Goal: Communication & Community: Answer question/provide support

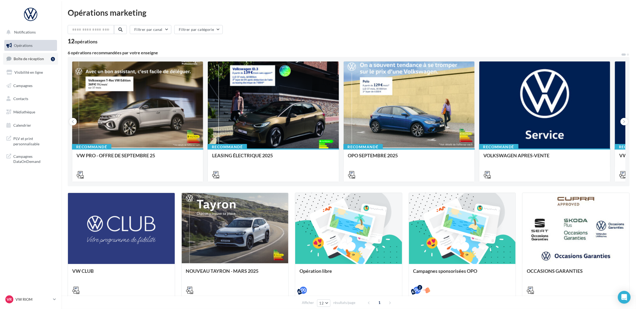
click at [42, 59] on span "Boîte de réception" at bounding box center [29, 58] width 30 height 5
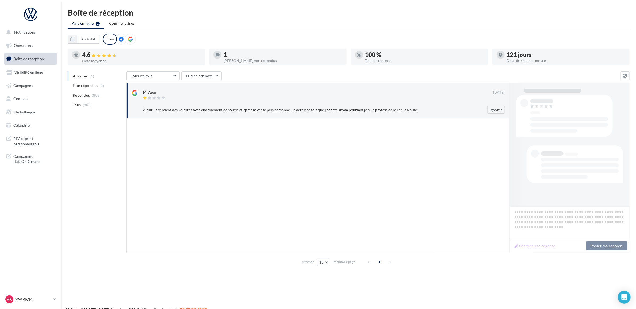
click at [242, 104] on div at bounding box center [324, 103] width 362 height 3
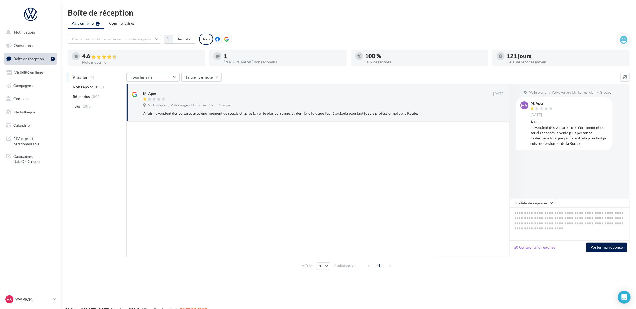
type textarea "**********"
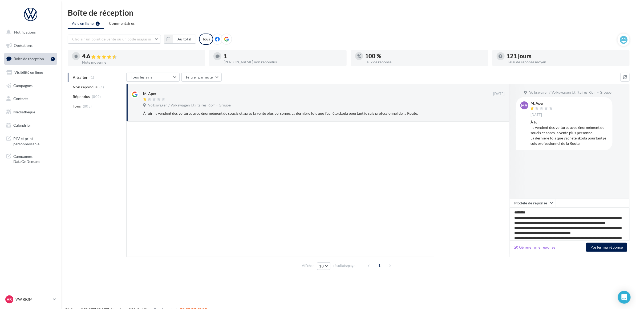
scroll to position [15, 0]
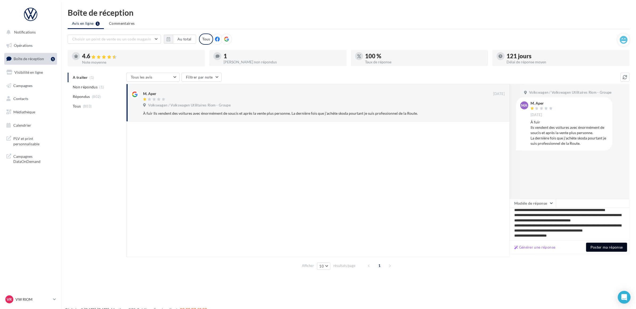
type textarea "**********"
click at [599, 248] on button "Poster ma réponse" at bounding box center [606, 247] width 41 height 9
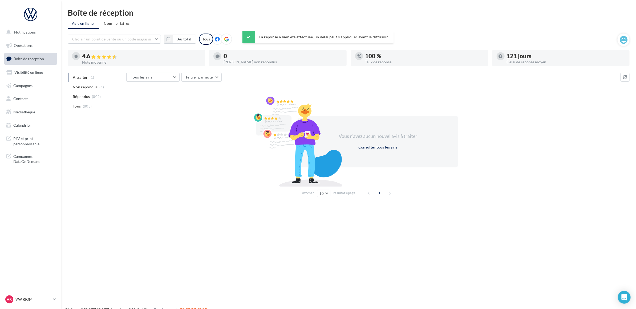
click at [183, 165] on div "Vous n'avez aucun nouvel avis à traiter Consulter tous les avis" at bounding box center [377, 142] width 503 height 86
click at [31, 34] on span "Notifications" at bounding box center [25, 32] width 22 height 5
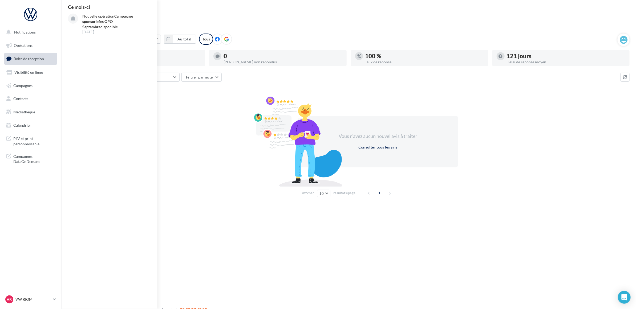
click at [42, 254] on nav "Notifications Ce mois-ci Nouvelle opération Campagnes sponsorisées OPO Septembr…" at bounding box center [30, 154] width 61 height 309
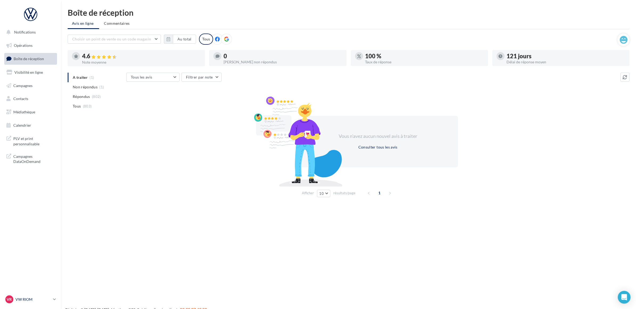
click at [40, 299] on p "VW RIOM" at bounding box center [32, 299] width 35 height 5
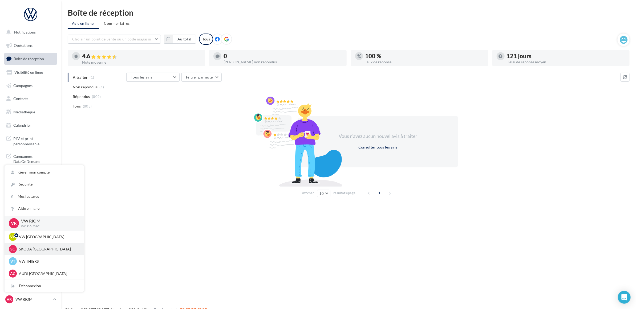
click at [51, 244] on div "SC SKODA [GEOGRAPHIC_DATA] sk-aubi-cha" at bounding box center [44, 249] width 79 height 12
click at [52, 248] on p "SKODA [GEOGRAPHIC_DATA]" at bounding box center [48, 249] width 59 height 5
